Goal: Find specific page/section: Find specific page/section

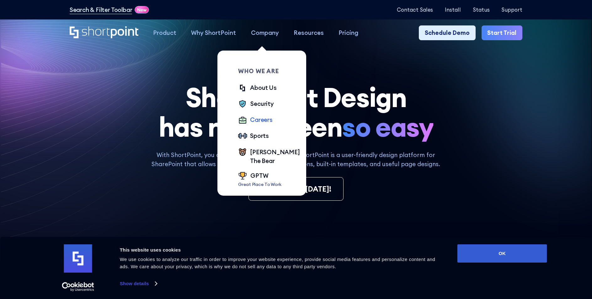
click at [261, 122] on div "Careers" at bounding box center [261, 119] width 23 height 9
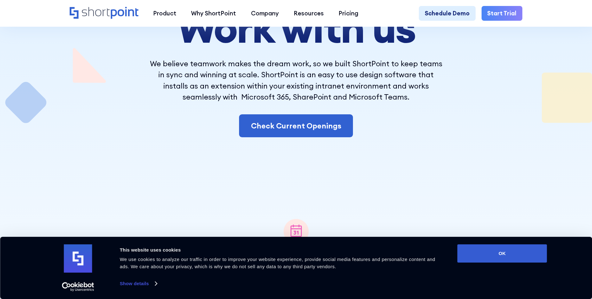
scroll to position [114, 0]
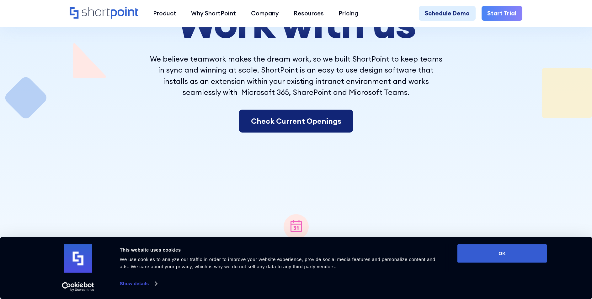
click at [290, 125] on link "Check Current Openings" at bounding box center [296, 121] width 114 height 23
